Goal: Task Accomplishment & Management: Use online tool/utility

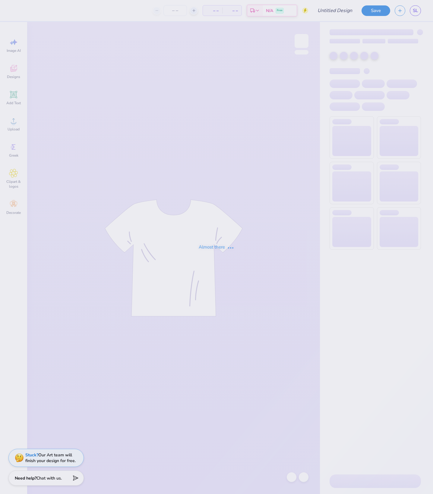
type input "NSSLHA Design"
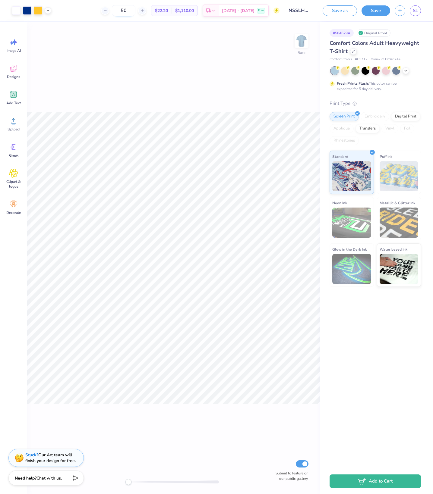
click at [112, 11] on input "50" at bounding box center [124, 10] width 24 height 11
type input "5"
type input "30"
drag, startPoint x: 113, startPoint y: 11, endPoint x: 93, endPoint y: 11, distance: 20.5
click at [104, 11] on div "30" at bounding box center [126, 10] width 45 height 11
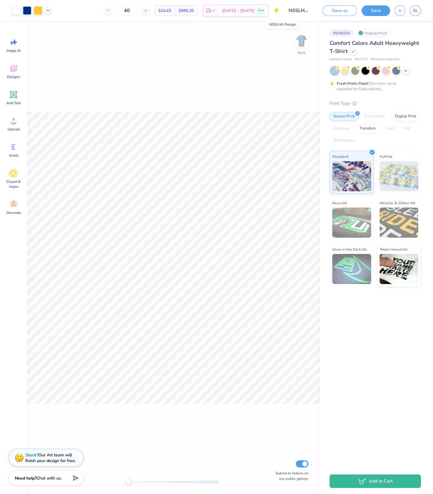
type input "4"
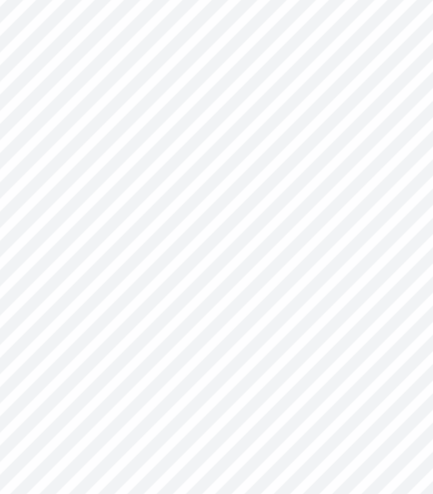
type input "8.15"
type input "7.42"
type input "3.34"
type input "2.27"
type input "1.37"
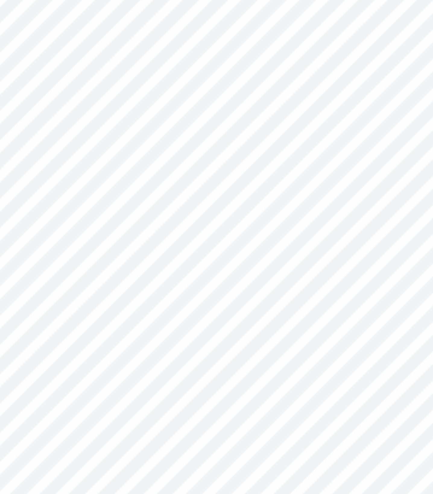
type input "0.45"
type input "4.22"
type input "-9.4"
type input "2.27"
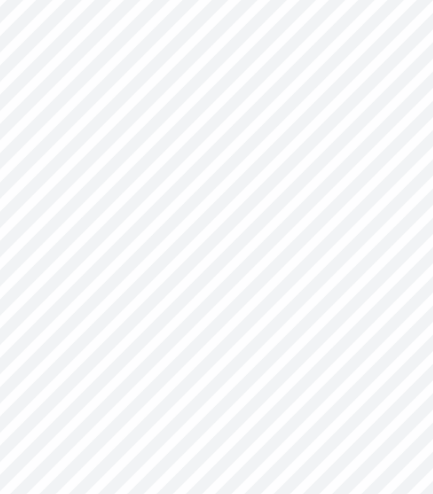
type input "1.37"
type input "4.84"
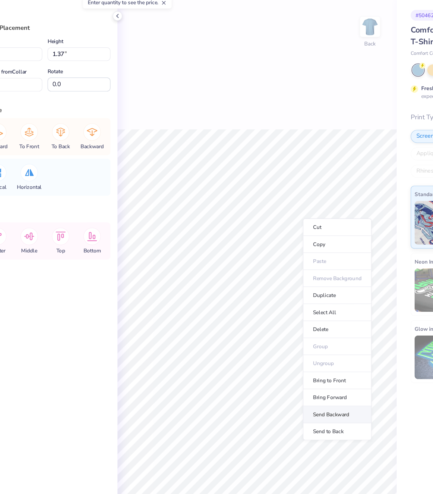
click at [255, 315] on li "Send Backward" at bounding box center [278, 309] width 47 height 12
type input "2.39"
type input "4.02"
type input "3.44"
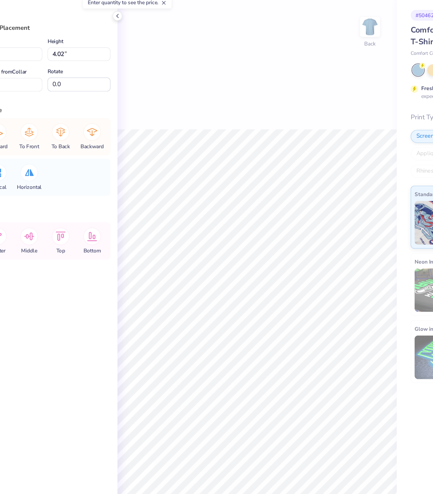
type input "2.08"
type input "1.40"
type input "4.11"
type input "-9.4"
type input "1.07"
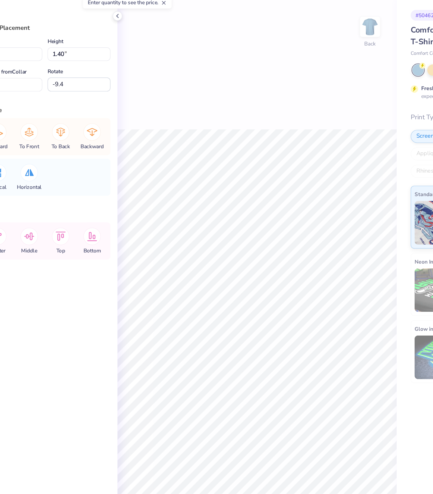
type input "0.62"
type input "4.90"
type input "0.0"
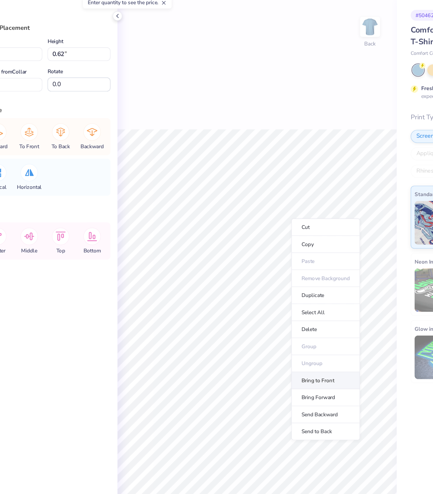
click at [247, 289] on li "Bring to Front" at bounding box center [270, 285] width 47 height 12
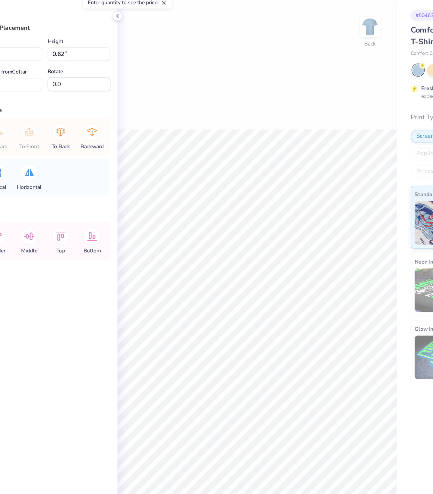
type input "2.25"
type input "1.36"
type input "4.97"
type input "2.08"
type input "1.40"
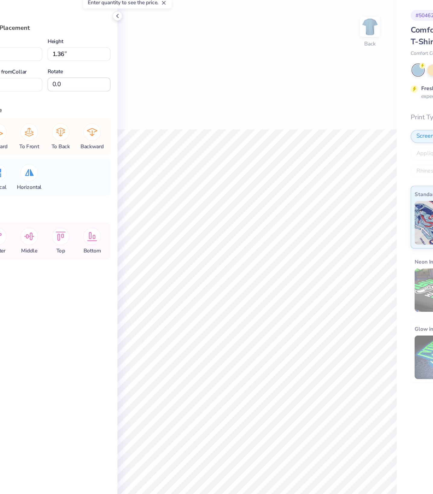
type input "4.11"
type input "-9.4"
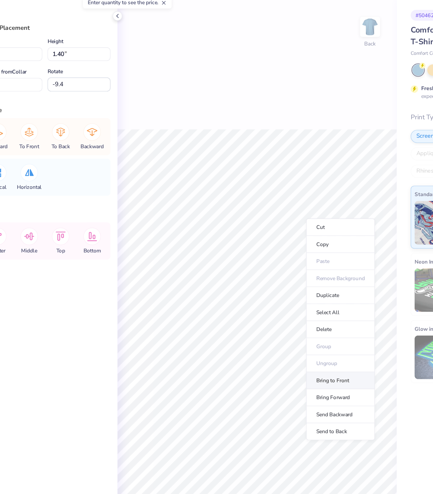
click at [257, 288] on li "Bring to Front" at bounding box center [280, 285] width 47 height 12
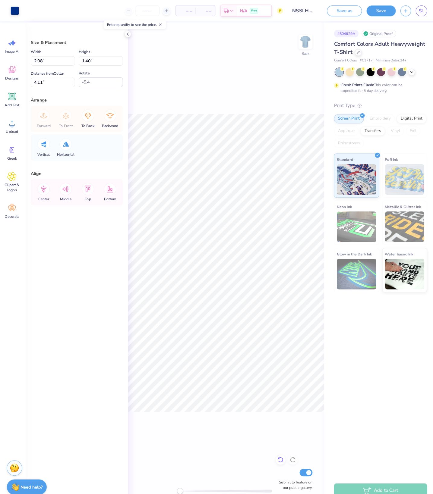
click at [273, 447] on div at bounding box center [277, 452] width 10 height 10
type input "2.25"
type input "1.36"
type input "4.97"
type input "0.0"
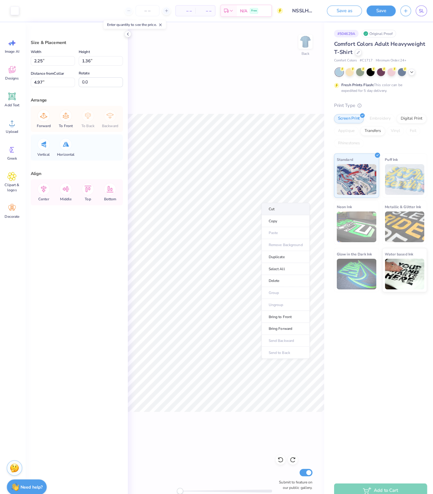
type input "0.24"
type input "4.33"
type input "-9.4"
type input "2.25"
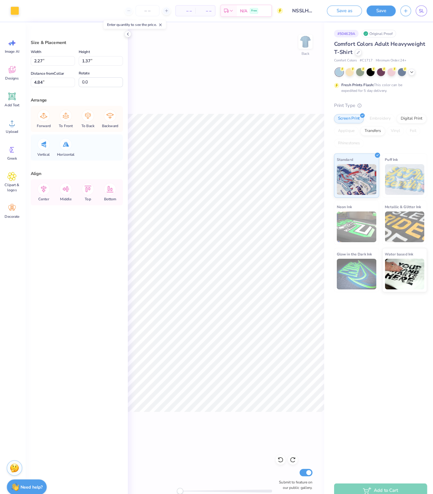
type input "1.36"
type input "4.97"
click at [290, 326] on li "Bring Forward" at bounding box center [281, 321] width 47 height 12
type input "2.25"
type input "1.36"
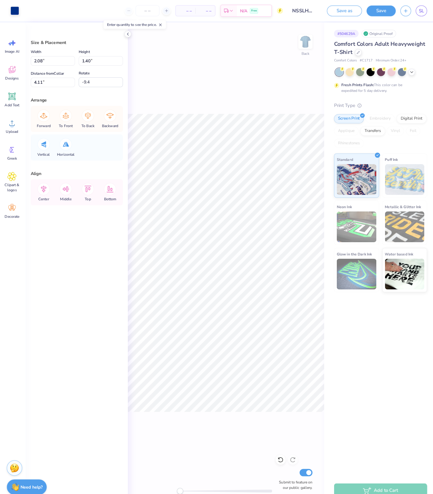
type input "4.97"
type input "0.0"
click at [291, 326] on li "Bring Forward" at bounding box center [281, 320] width 47 height 12
click at [284, 327] on li "Bring Forward" at bounding box center [280, 321] width 47 height 12
click at [274, 448] on icon at bounding box center [277, 451] width 6 height 6
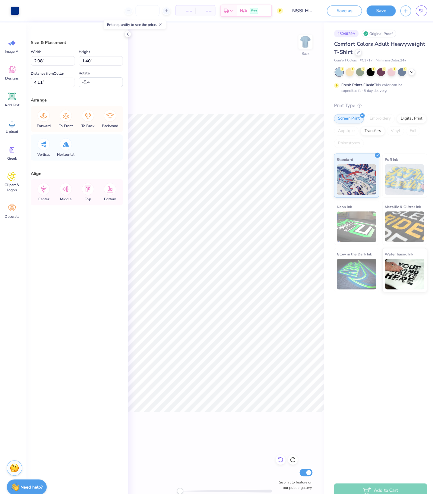
click at [274, 448] on icon at bounding box center [277, 451] width 6 height 6
type input "2.08"
type input "1.40"
type input "4.11"
type input "-9.4"
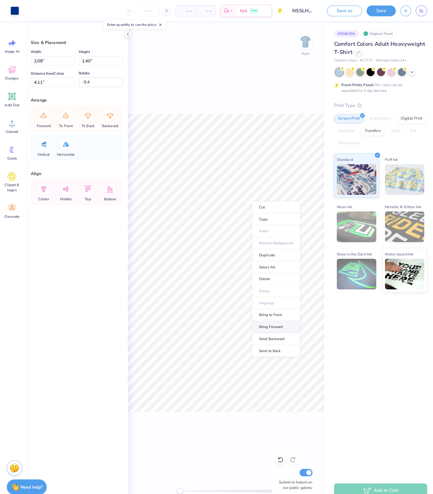
click at [274, 327] on li "Bring Forward" at bounding box center [272, 321] width 47 height 12
type input "2.25"
type input "1.36"
type input "4.97"
type input "0.0"
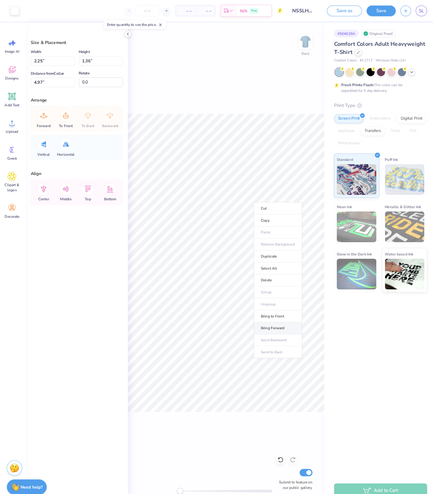
click at [279, 328] on li "Bring Forward" at bounding box center [274, 322] width 47 height 12
type input "2.08"
type input "1.40"
type input "4.11"
type input "-9.4"
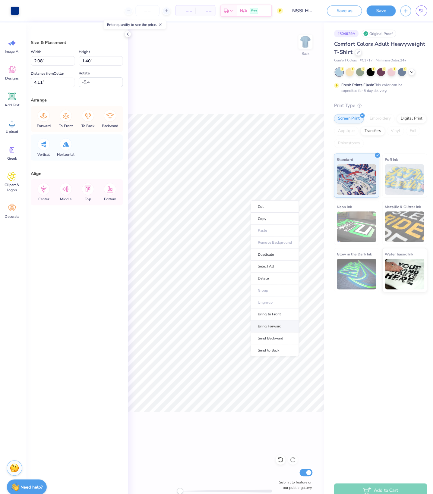
click at [276, 326] on li "Bring Forward" at bounding box center [271, 321] width 47 height 12
click at [274, 448] on icon at bounding box center [277, 451] width 6 height 6
type input "1.07"
type input "0.62"
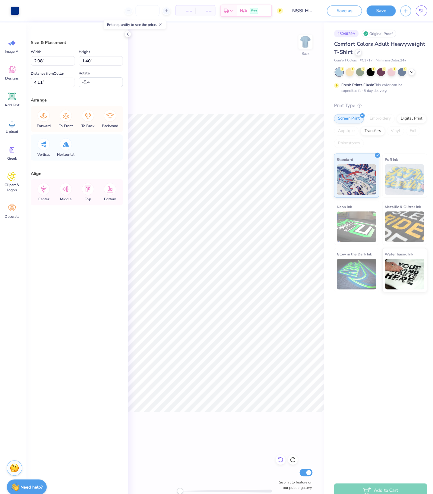
type input "8.12"
type input "0.0"
type input "-13.5"
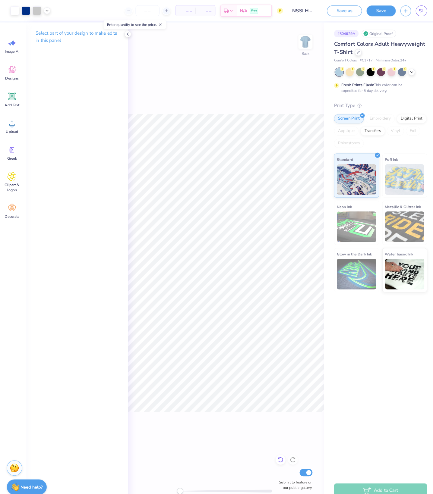
click at [274, 448] on icon at bounding box center [277, 451] width 6 height 6
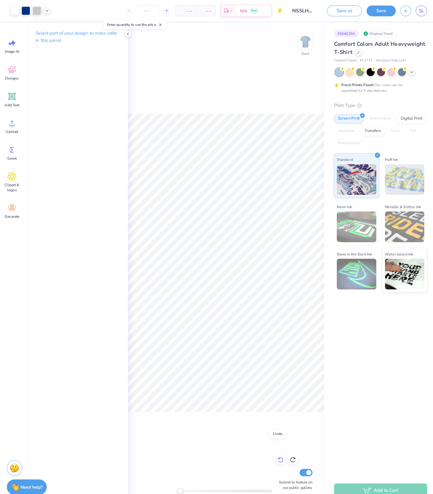
click at [274, 448] on icon at bounding box center [277, 451] width 6 height 6
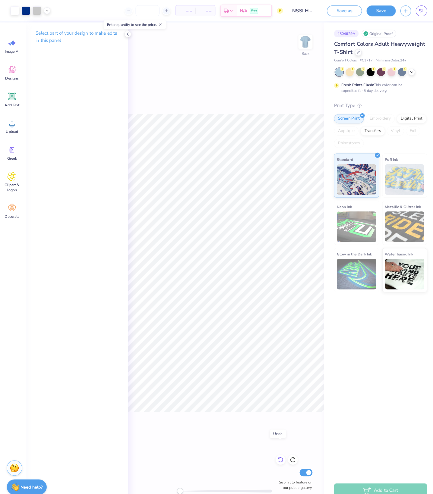
click at [274, 448] on icon at bounding box center [277, 451] width 6 height 6
click at [287, 448] on icon at bounding box center [289, 451] width 6 height 6
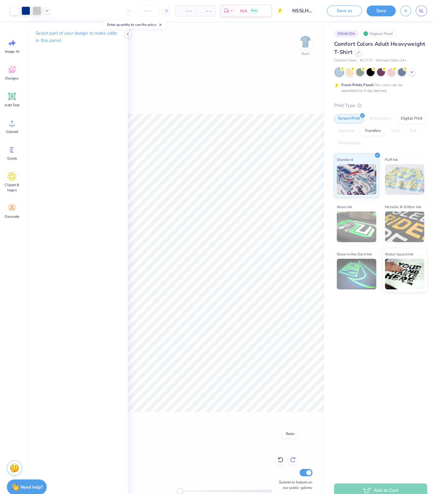
click at [287, 448] on icon at bounding box center [289, 451] width 6 height 6
click at [320, 287] on div "# 504629A Original Proof Comfort Colors Adult Heavyweight T-Shirt Comfort Color…" at bounding box center [376, 154] width 113 height 265
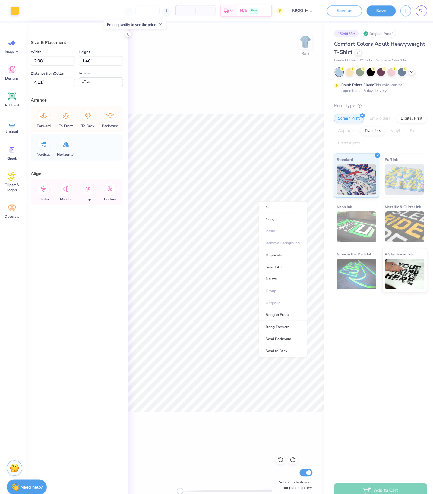
type input "2.27"
type input "1.37"
type input "4.84"
type input "0.0"
click at [220, 439] on div "Back Submit to feature on our public gallery." at bounding box center [223, 258] width 193 height 472
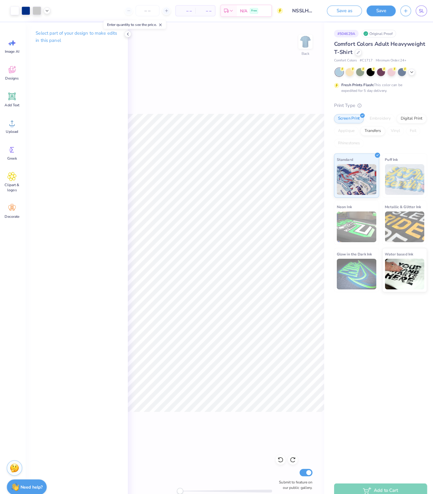
click at [260, 70] on div "Back Submit to feature on our public gallery." at bounding box center [223, 258] width 193 height 472
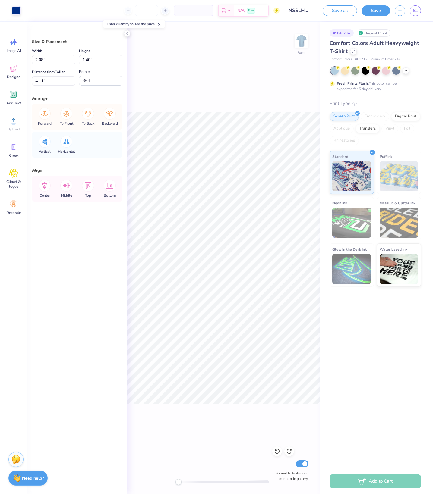
type input "2.27"
type input "1.37"
type input "4.84"
type input "0.0"
type input "2.25"
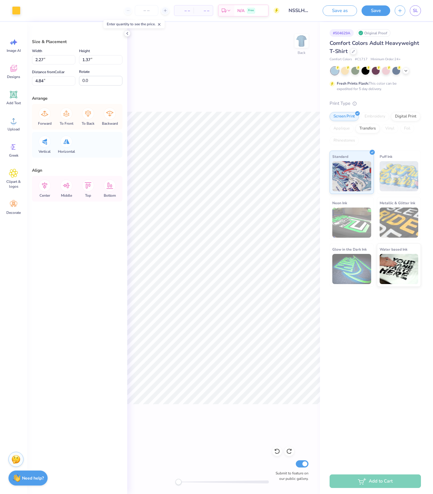
type input "1.36"
type input "4.97"
click at [286, 326] on li "Bring Forward" at bounding box center [282, 320] width 47 height 12
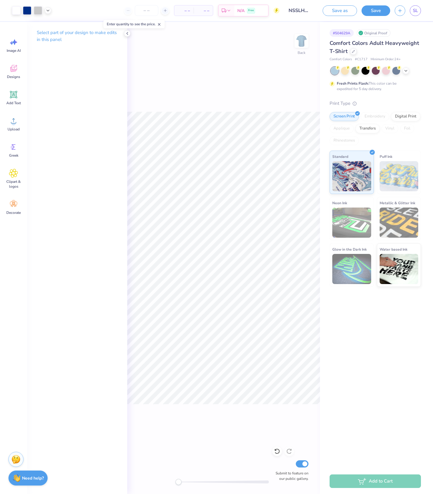
click at [211, 97] on div "Back Submit to feature on our public gallery." at bounding box center [223, 258] width 193 height 472
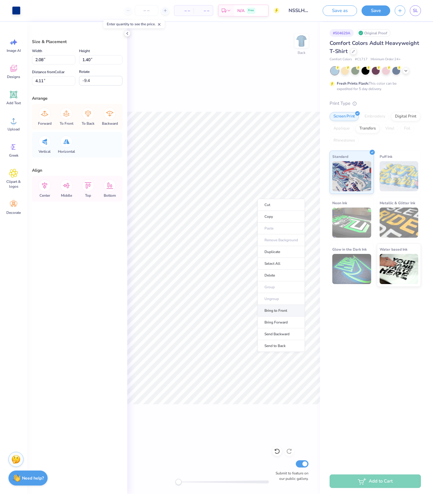
click at [285, 317] on li "Bring to Front" at bounding box center [280, 311] width 47 height 12
type input "0.24"
type input "4.33"
click at [275, 449] on icon at bounding box center [276, 451] width 5 height 5
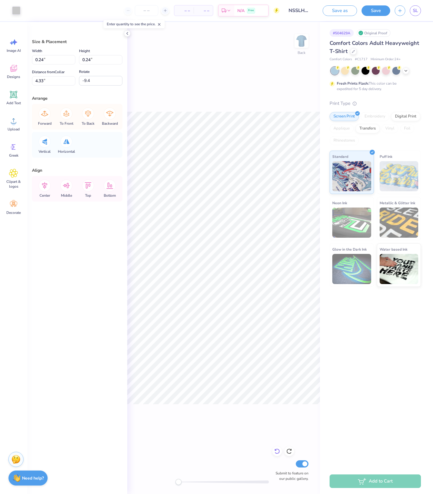
click at [279, 448] on icon at bounding box center [277, 451] width 6 height 6
click at [261, 431] on div "Back Submit to feature on our public gallery." at bounding box center [223, 258] width 193 height 472
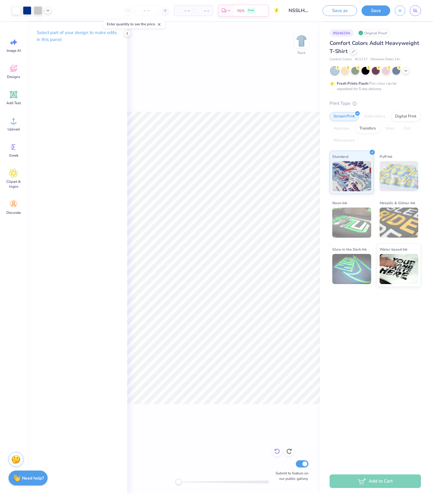
click at [275, 448] on icon at bounding box center [277, 451] width 6 height 6
